Goal: Task Accomplishment & Management: Manage account settings

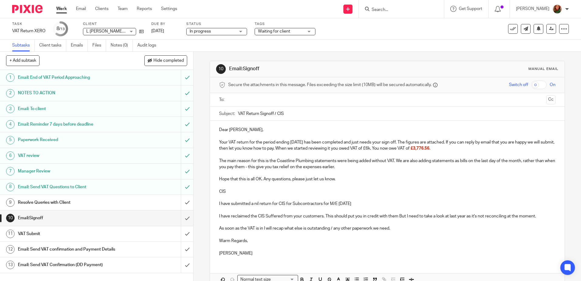
click at [397, 217] on p "I have reclaimed the CIS Suffered from your customers. This should put you in c…" at bounding box center [387, 216] width 336 height 6
click at [401, 217] on p "I have reclaimed the CIS Suffered from your customers. This should put you in c…" at bounding box center [387, 216] width 336 height 6
drag, startPoint x: 230, startPoint y: 189, endPoint x: 209, endPoint y: 190, distance: 20.7
click at [210, 190] on div "Dear [PERSON_NAME], Your VAT return for the period ending [DATE] has been compl…" at bounding box center [387, 191] width 354 height 140
click at [301, 279] on icon "button" at bounding box center [302, 279] width 2 height 2
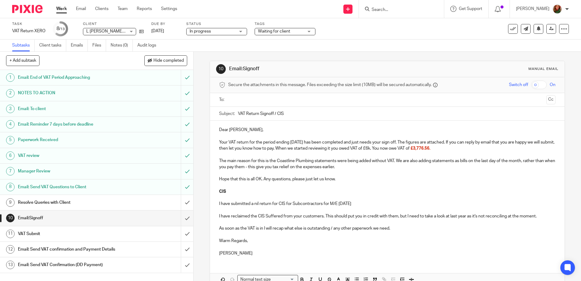
click at [351, 187] on p at bounding box center [387, 185] width 336 height 6
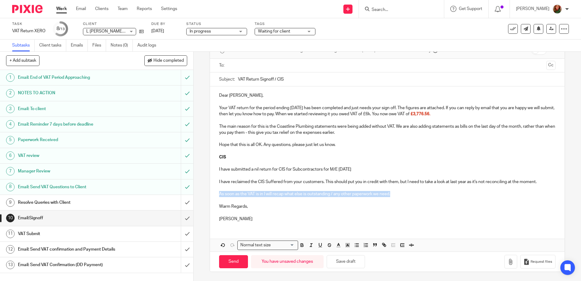
drag, startPoint x: 394, startPoint y: 195, endPoint x: 217, endPoint y: 195, distance: 176.9
click at [219, 195] on p "As soon as the VAT is in I will recap what else is outstanding / any other pape…" at bounding box center [387, 194] width 336 height 6
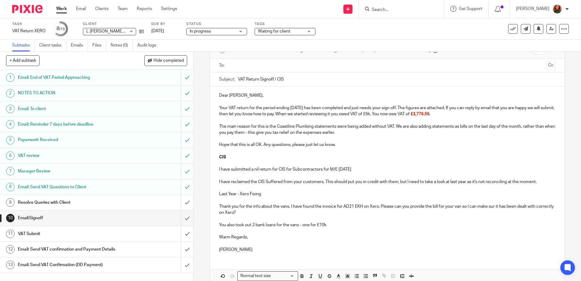
click at [325, 226] on p "You also took out 2 bank loans for the vans - one for £10k" at bounding box center [387, 225] width 336 height 6
click at [335, 224] on p "You also took out 2 bank loans for the vans - one for £11k" at bounding box center [387, 225] width 336 height 6
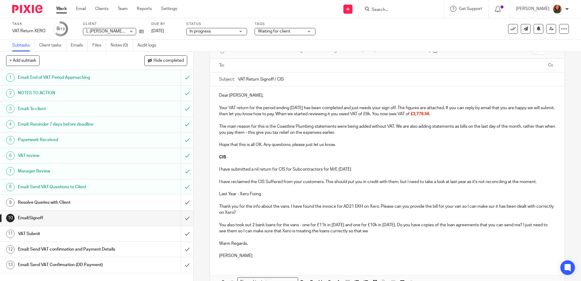
click at [355, 232] on p "You also took out 2 bank loans for the vans - one for £11k in [DATE] and one fo…" at bounding box center [387, 228] width 336 height 12
click at [349, 232] on p "You also took out 2 bank loans for the vans - one for £11k in [DATE] and one fo…" at bounding box center [387, 228] width 336 height 12
click at [355, 232] on p "You also took out 2 bank loans for the vans - one for £11k in [DATE] and one fo…" at bounding box center [387, 228] width 336 height 12
click at [408, 230] on p "You also took out 2 bank loans for the vans - one for £11k in [DATE] and one fo…" at bounding box center [387, 228] width 336 height 12
click at [349, 231] on p "You also took out 2 bank loans for the vans - one for £11k in [DATE] and one fo…" at bounding box center [387, 228] width 336 height 12
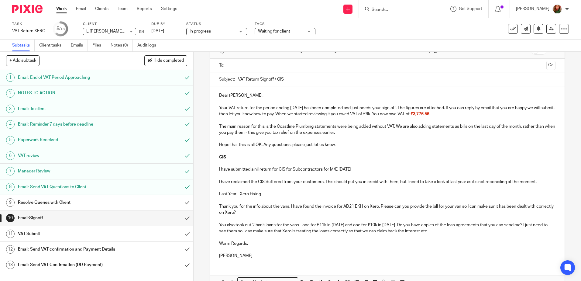
click at [241, 101] on p at bounding box center [387, 101] width 336 height 6
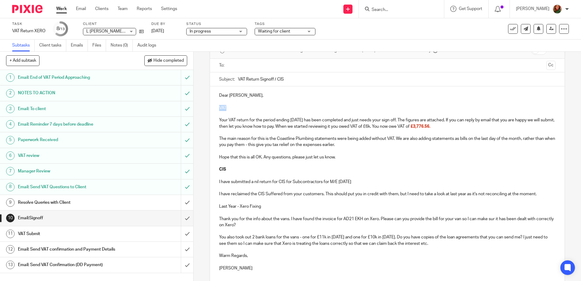
drag, startPoint x: 232, startPoint y: 106, endPoint x: 204, endPoint y: 105, distance: 28.0
click at [204, 105] on div "10 Email:Signoff Manual email Secure the attachments in this message. Files exc…" at bounding box center [387, 166] width 387 height 229
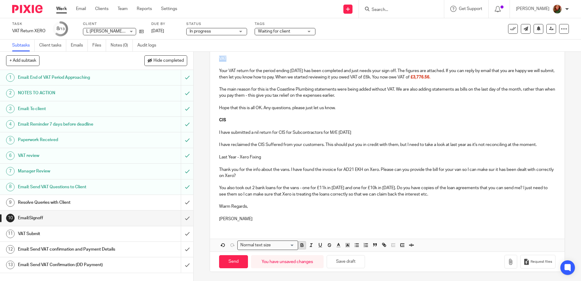
click at [303, 247] on icon "button" at bounding box center [301, 244] width 5 height 5
drag, startPoint x: 265, startPoint y: 157, endPoint x: 208, endPoint y: 157, distance: 57.7
click at [208, 157] on div "10 Email:Signoff Manual email Secure the attachments in this message. Files exc…" at bounding box center [387, 166] width 387 height 229
click at [300, 245] on icon "button" at bounding box center [301, 244] width 5 height 5
click at [247, 149] on p at bounding box center [387, 151] width 336 height 6
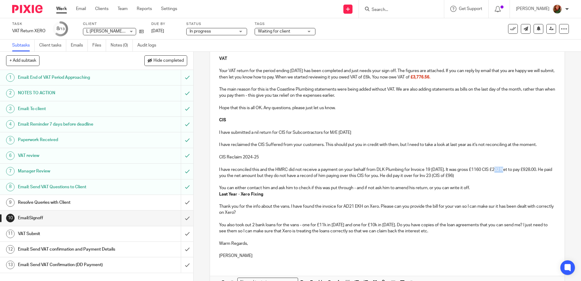
drag, startPoint x: 495, startPoint y: 170, endPoint x: 504, endPoint y: 168, distance: 9.2
click at [504, 168] on p "I have reconciled this and the HMRC did not receive a payment on your behalf fr…" at bounding box center [387, 173] width 336 height 12
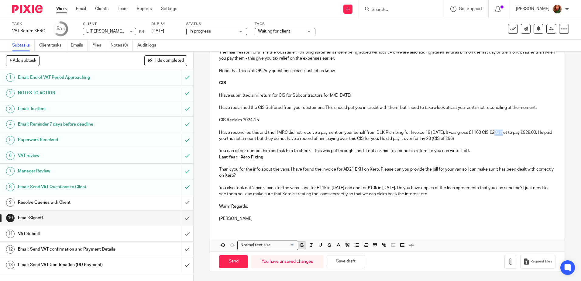
click at [304, 246] on button "button" at bounding box center [302, 245] width 8 height 8
click at [368, 203] on p "Warm Regards," at bounding box center [387, 206] width 336 height 6
click at [475, 152] on p "You can either contact him and ask him to check if this was put through - and i…" at bounding box center [387, 151] width 336 height 6
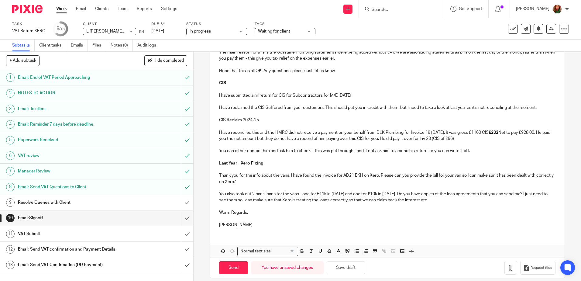
scroll to position [127, 0]
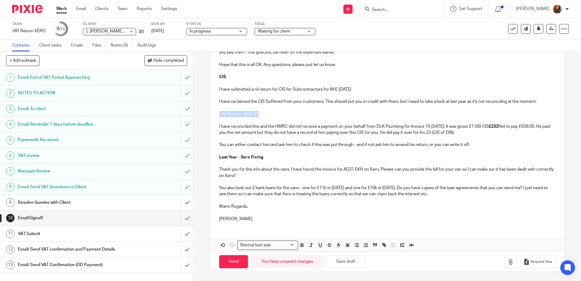
drag, startPoint x: 262, startPoint y: 112, endPoint x: 208, endPoint y: 112, distance: 53.8
click at [210, 112] on div "Dear [PERSON_NAME], VAT Your VAT return for the period ending [DATE] has been c…" at bounding box center [387, 110] width 354 height 232
click at [302, 245] on icon "button" at bounding box center [301, 244] width 5 height 5
click at [338, 153] on p at bounding box center [387, 151] width 336 height 6
click at [473, 145] on p "You can either contact him and ask him to check if this was put through - and i…" at bounding box center [387, 145] width 336 height 6
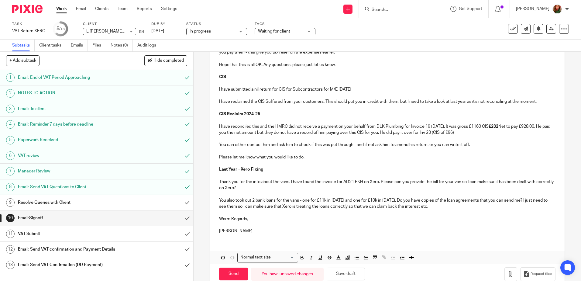
click at [495, 183] on p "Thank you for the info about the vans. I have found the invoice for AD21 EKH on…" at bounding box center [387, 185] width 336 height 12
click at [361, 207] on p "You also took out 2 bank loans for the vans - one for £11k in [DATE] and one fo…" at bounding box center [387, 203] width 336 height 12
click at [458, 206] on p "You also took out 2 bank loans for the vans - one for £11k in [DATE] and one fo…" at bounding box center [387, 203] width 336 height 12
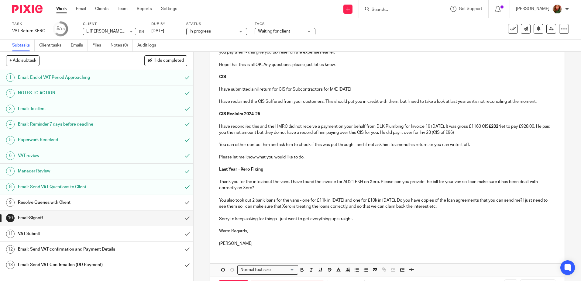
scroll to position [5, 0]
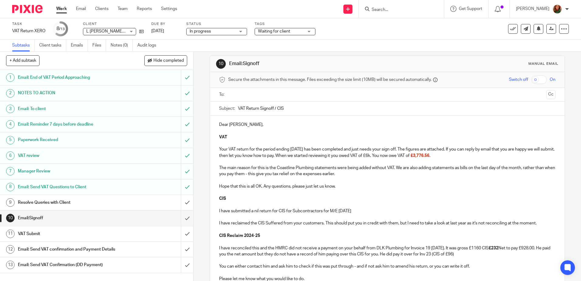
click at [266, 94] on input "text" at bounding box center [386, 94] width 313 height 7
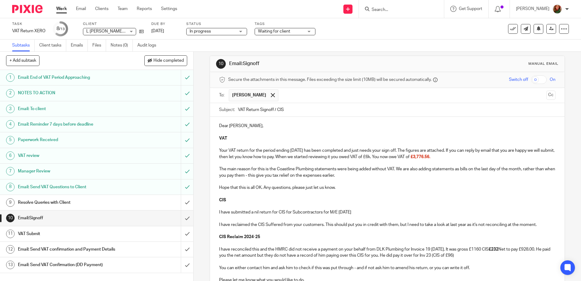
scroll to position [153, 0]
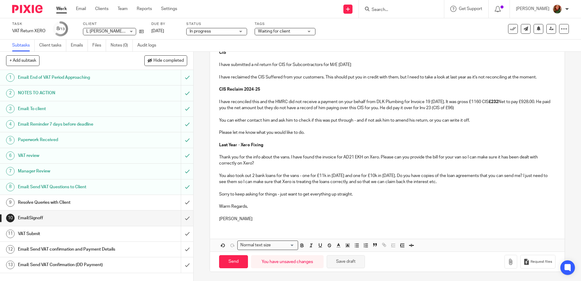
click at [347, 265] on button "Save draft" at bounding box center [346, 261] width 38 height 13
click at [508, 264] on icon "button" at bounding box center [511, 262] width 6 height 6
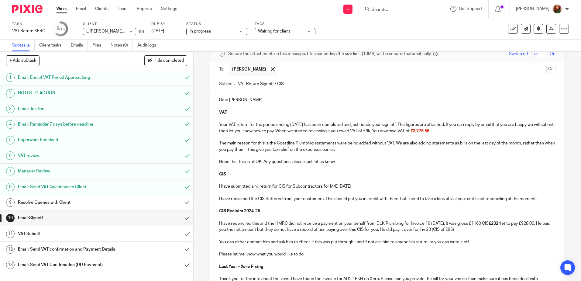
scroll to position [187, 0]
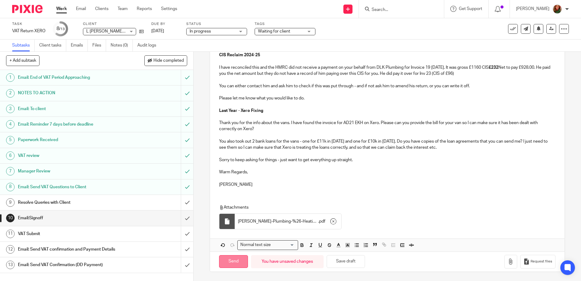
click at [228, 266] on input "Send" at bounding box center [233, 261] width 29 height 13
type input "Sent"
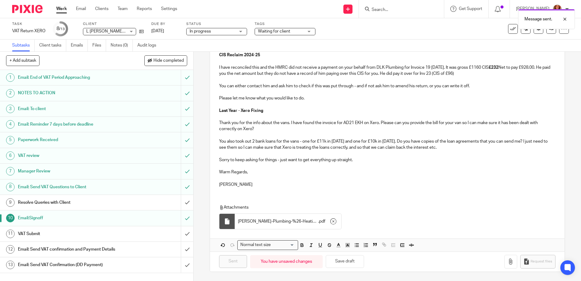
click at [356, 33] on div "Task VAT Return XERO Save VAT Return XERO 8 /13 Client L [PERSON_NAME] Plumbing…" at bounding box center [244, 29] width 464 height 15
click at [310, 31] on div "Waiting for client" at bounding box center [285, 31] width 61 height 7
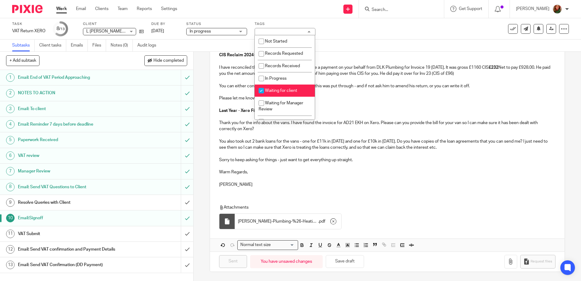
click at [289, 90] on span "Waiting for client" at bounding box center [281, 90] width 32 height 4
checkbox input "false"
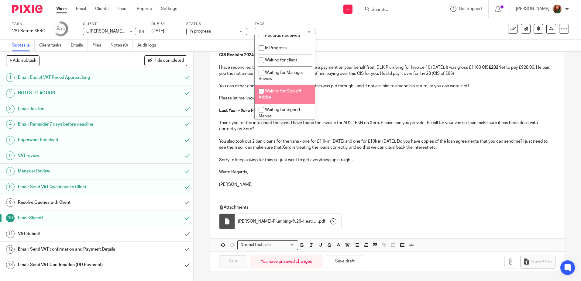
scroll to position [61, 0]
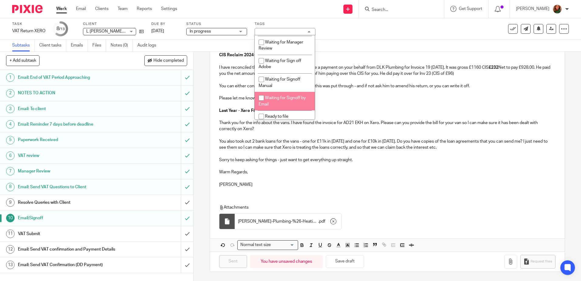
click at [291, 95] on li "Waiting for Signoff by Email" at bounding box center [285, 101] width 60 height 19
checkbox input "true"
click at [364, 58] on p at bounding box center [387, 61] width 336 height 6
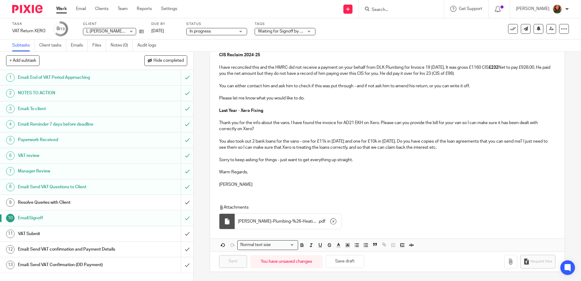
click at [59, 8] on link "Work" at bounding box center [61, 9] width 11 height 6
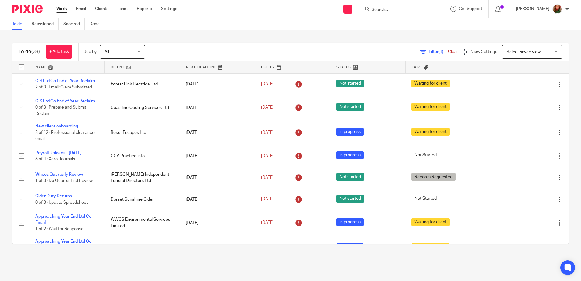
click at [391, 8] on input "Search" at bounding box center [398, 9] width 55 height 5
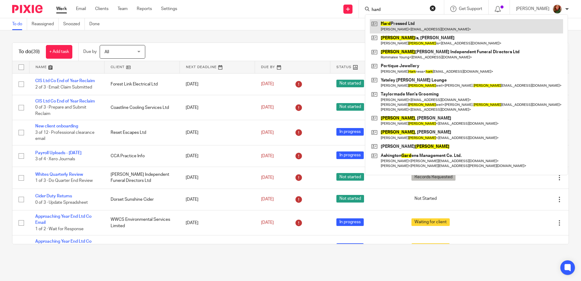
type input "hard"
click at [423, 29] on link at bounding box center [466, 26] width 193 height 14
